Goal: Use online tool/utility: Utilize a website feature to perform a specific function

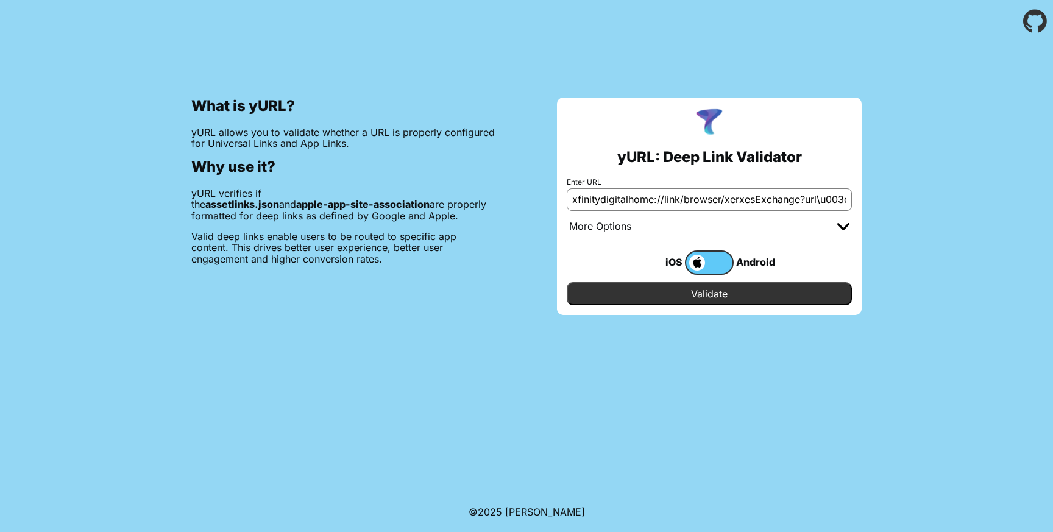
scroll to position [0, 1059]
type input "xfinitydigitalhome://link/browser/xerxesExchange?url\u003dhttp%3A%2F%[DOMAIN_NA…"
click at [730, 291] on input "Validate" at bounding box center [709, 293] width 285 height 23
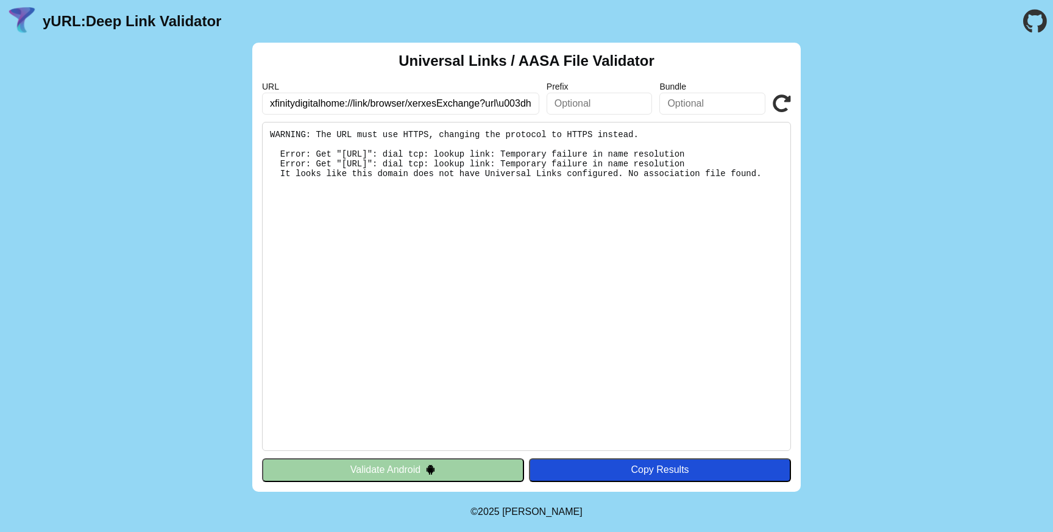
click at [473, 474] on button "Validate Android" at bounding box center [393, 469] width 262 height 23
